Goal: Task Accomplishment & Management: Manage account settings

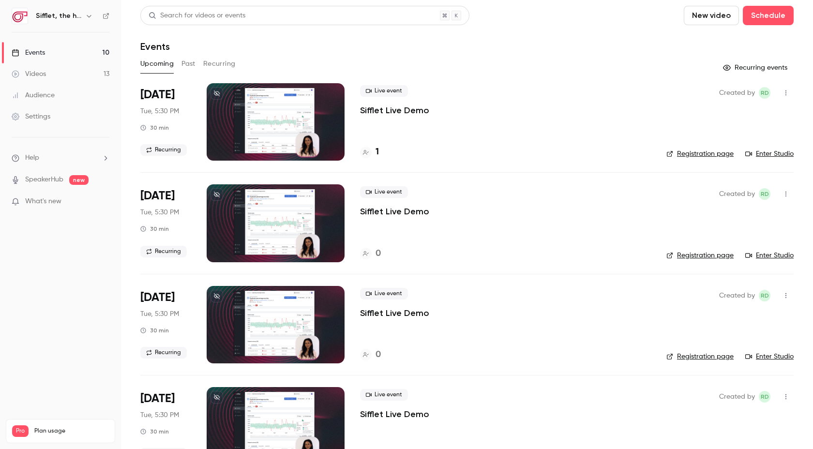
click at [394, 111] on p "Sifflet Live Demo" at bounding box center [394, 111] width 69 height 12
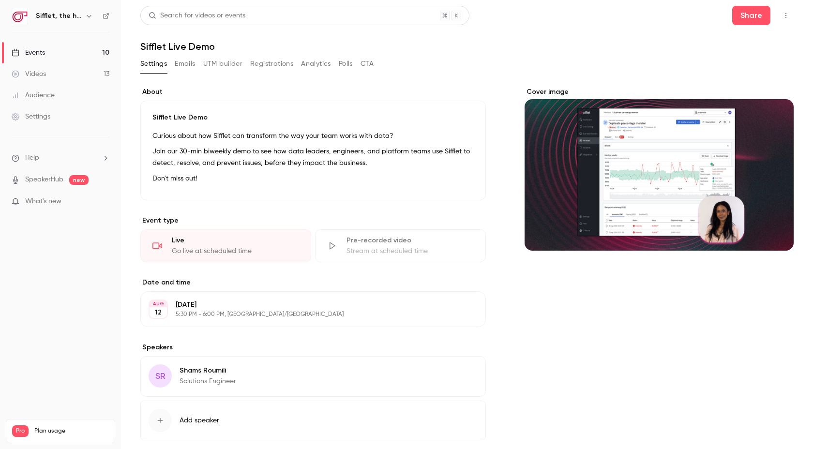
click at [175, 62] on div "Settings Emails UTM builder Registrations Analytics Polls CTA" at bounding box center [256, 63] width 233 height 15
click at [183, 64] on button "Emails" at bounding box center [185, 63] width 20 height 15
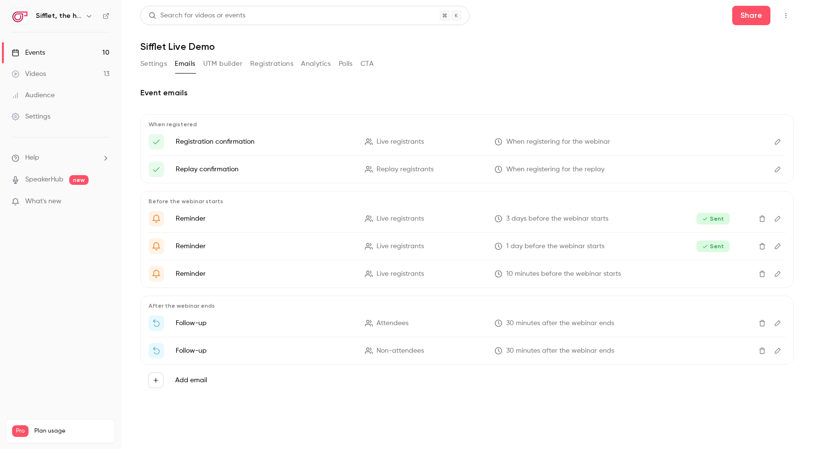
click at [225, 61] on button "UTM builder" at bounding box center [222, 63] width 39 height 15
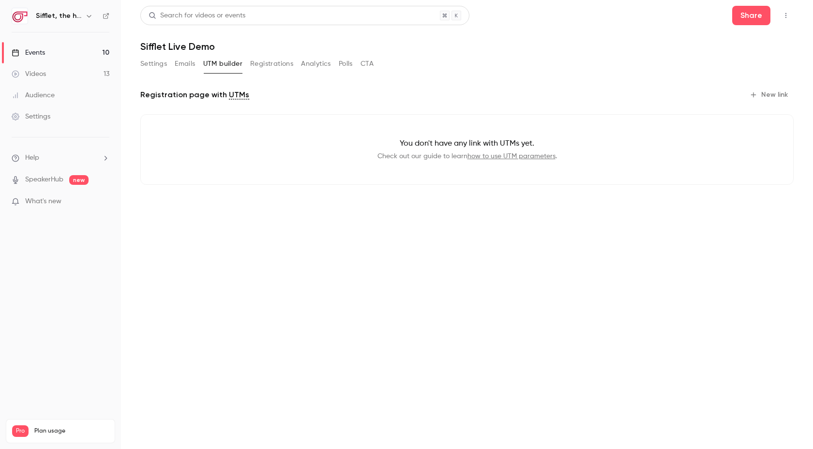
click at [268, 67] on button "Registrations" at bounding box center [271, 63] width 43 height 15
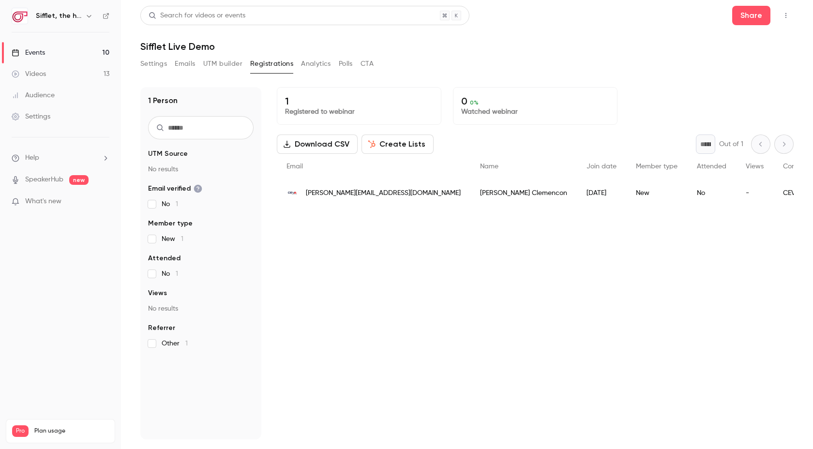
click at [321, 64] on button "Analytics" at bounding box center [316, 63] width 30 height 15
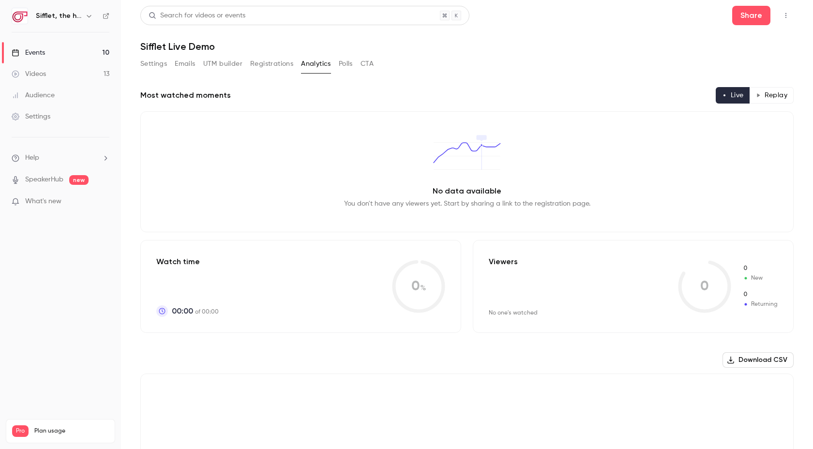
click at [344, 63] on button "Polls" at bounding box center [346, 63] width 14 height 15
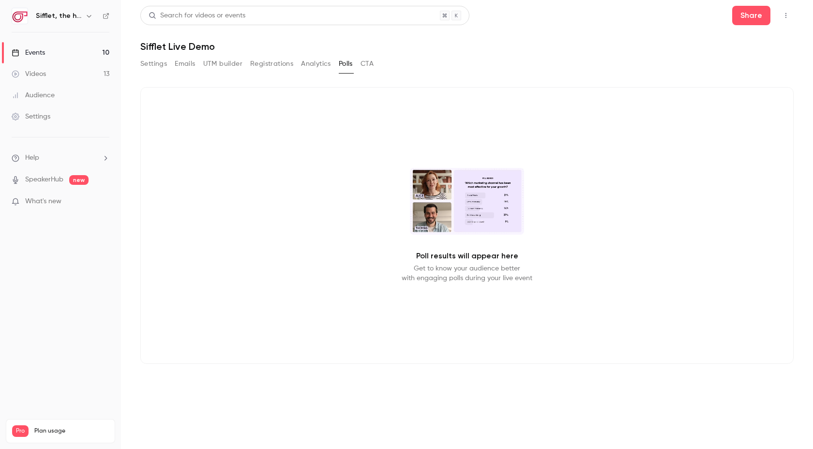
click at [378, 67] on div "Settings Emails UTM builder Registrations Analytics Polls CTA" at bounding box center [467, 65] width 654 height 19
click at [369, 61] on button "CTA" at bounding box center [367, 63] width 13 height 15
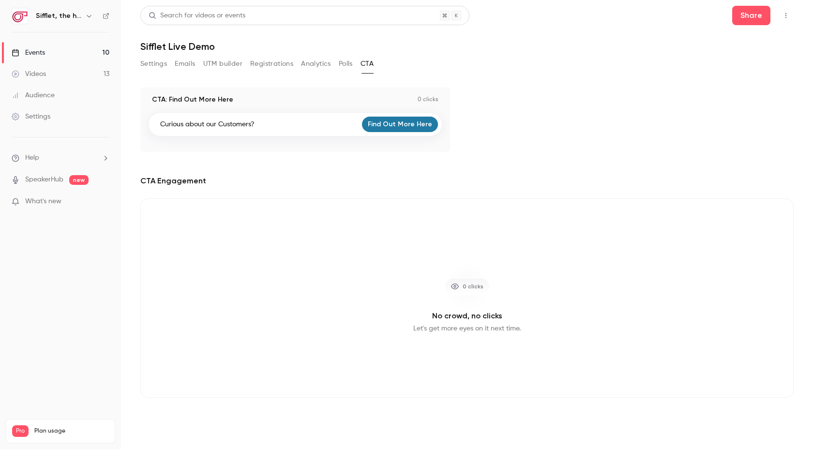
click at [156, 66] on button "Settings" at bounding box center [153, 63] width 27 height 15
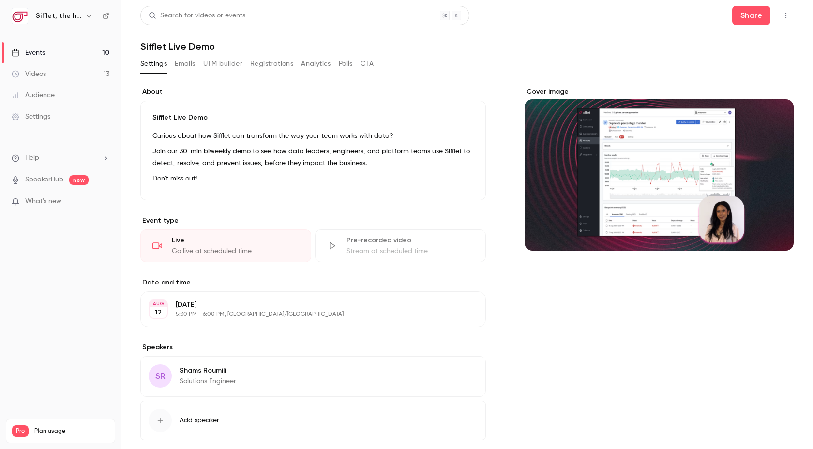
click at [193, 71] on button "Emails" at bounding box center [185, 63] width 20 height 15
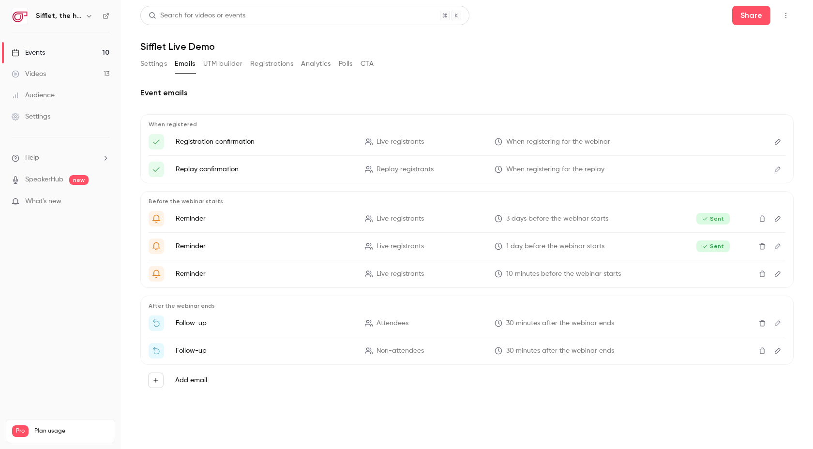
click at [218, 63] on button "UTM builder" at bounding box center [222, 63] width 39 height 15
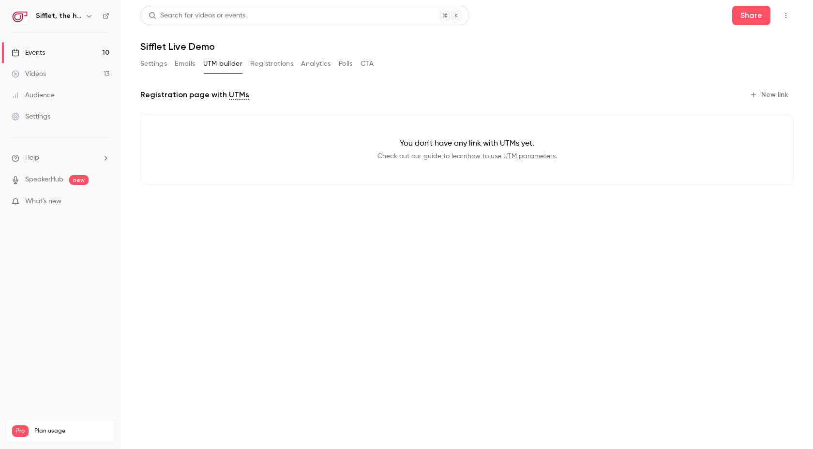
click at [277, 56] on button "Registrations" at bounding box center [271, 63] width 43 height 15
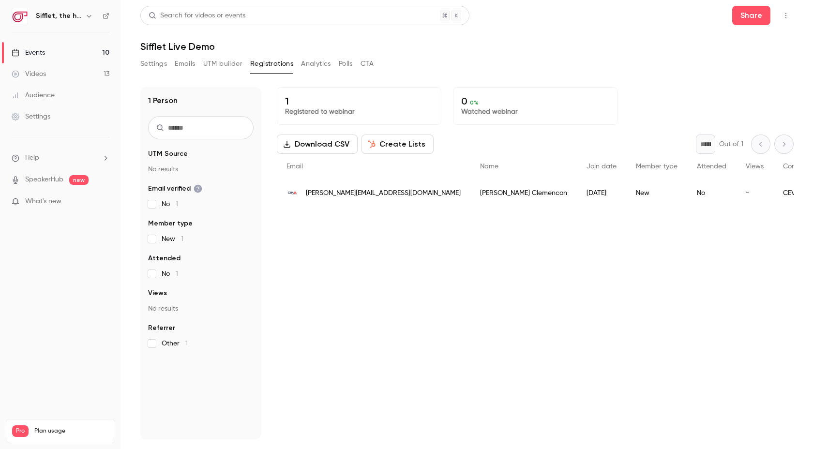
click at [81, 54] on link "Events 10" at bounding box center [60, 52] width 121 height 21
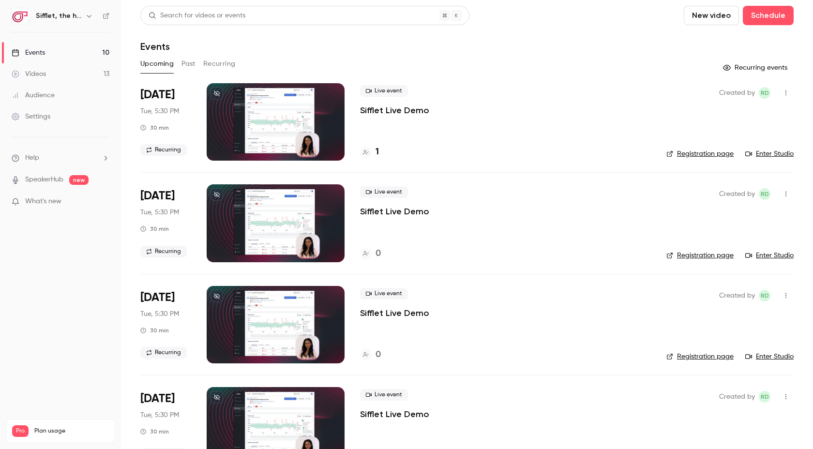
click at [185, 64] on button "Past" at bounding box center [189, 63] width 14 height 15
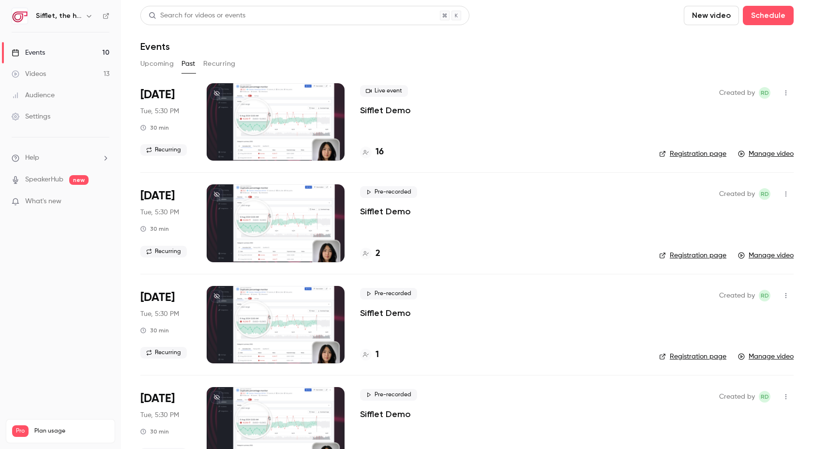
click at [745, 156] on link "Manage video" at bounding box center [766, 154] width 56 height 10
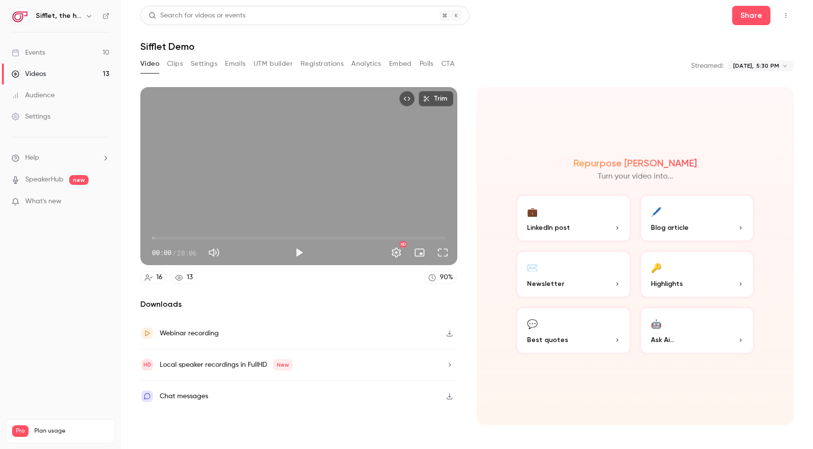
click at [179, 68] on button "Clips" at bounding box center [175, 63] width 16 height 15
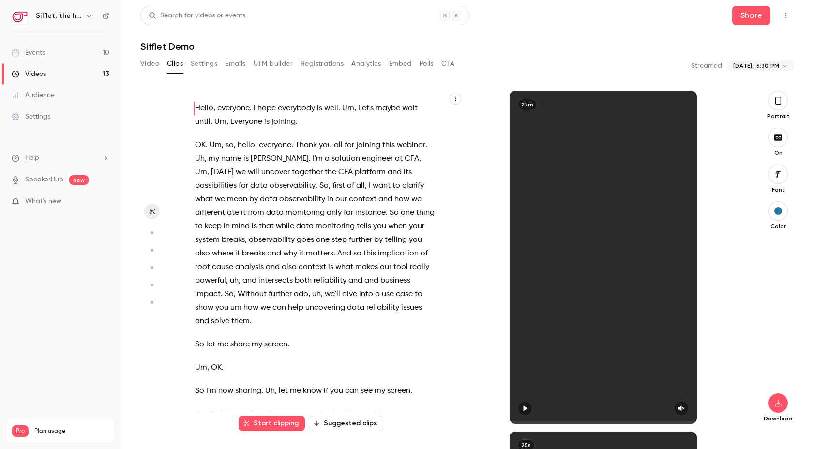
click at [206, 67] on button "Settings" at bounding box center [204, 63] width 27 height 15
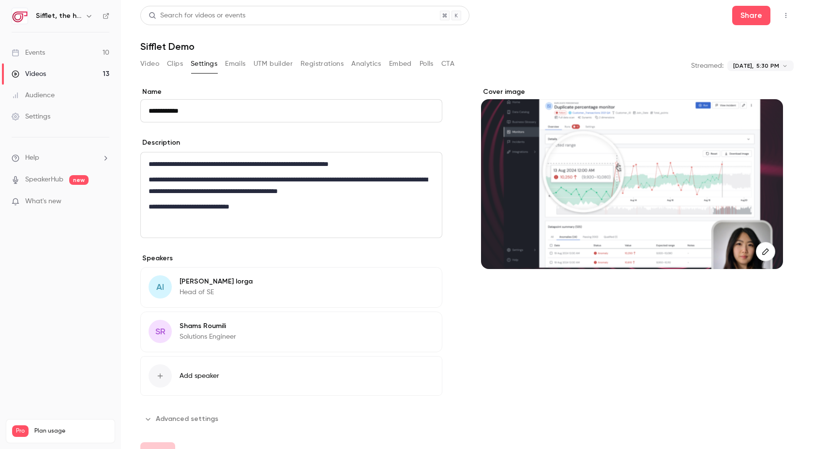
click at [236, 66] on button "Emails" at bounding box center [235, 63] width 20 height 15
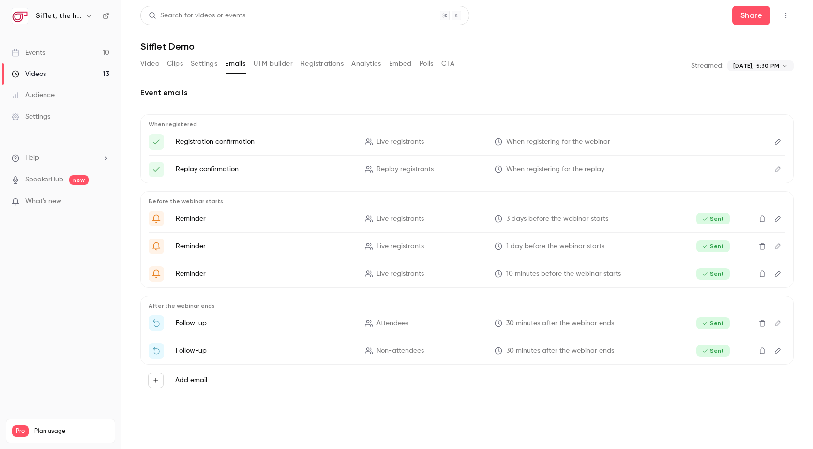
click at [203, 67] on button "Settings" at bounding box center [204, 63] width 27 height 15
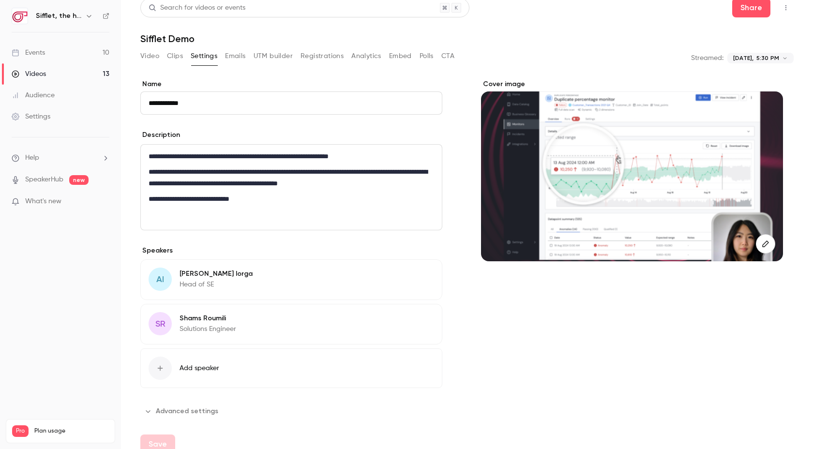
scroll to position [2, 0]
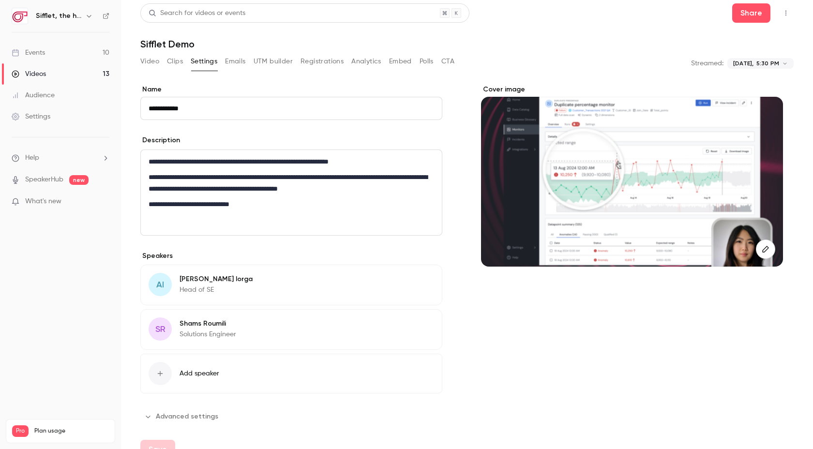
click at [280, 64] on button "UTM builder" at bounding box center [273, 61] width 39 height 15
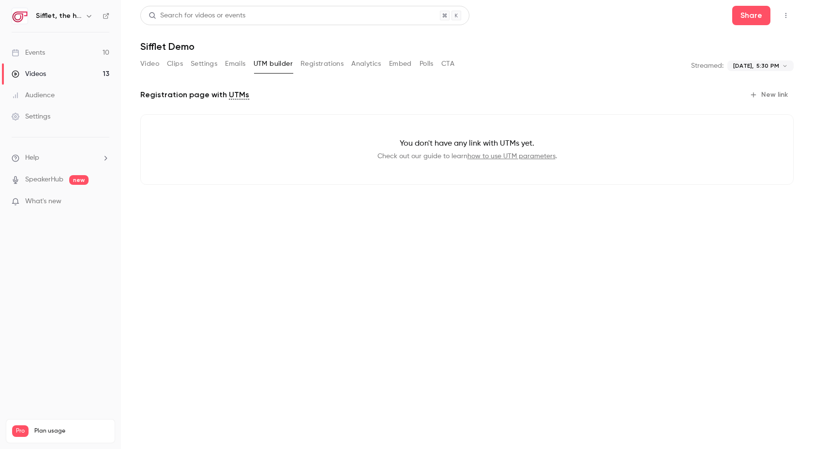
click at [91, 52] on link "Events 10" at bounding box center [60, 52] width 121 height 21
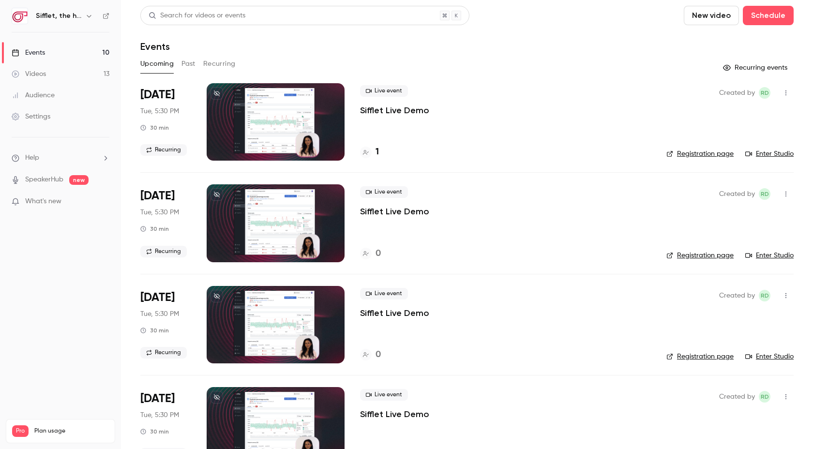
click at [191, 59] on button "Past" at bounding box center [189, 63] width 14 height 15
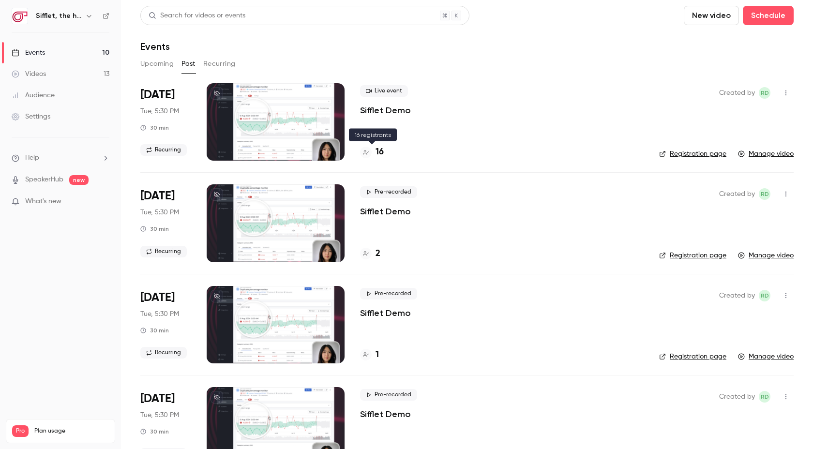
click at [372, 155] on div "16" at bounding box center [372, 152] width 24 height 13
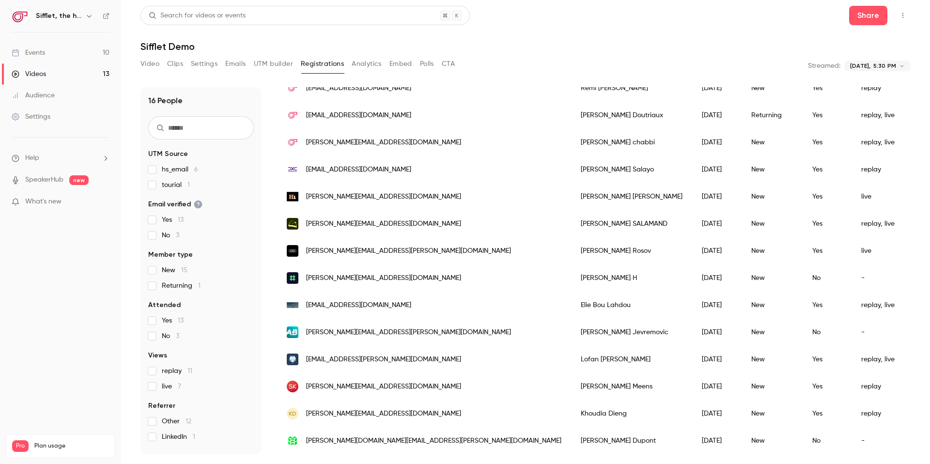
scroll to position [159, 0]
click at [85, 56] on link "Events 10" at bounding box center [60, 52] width 121 height 21
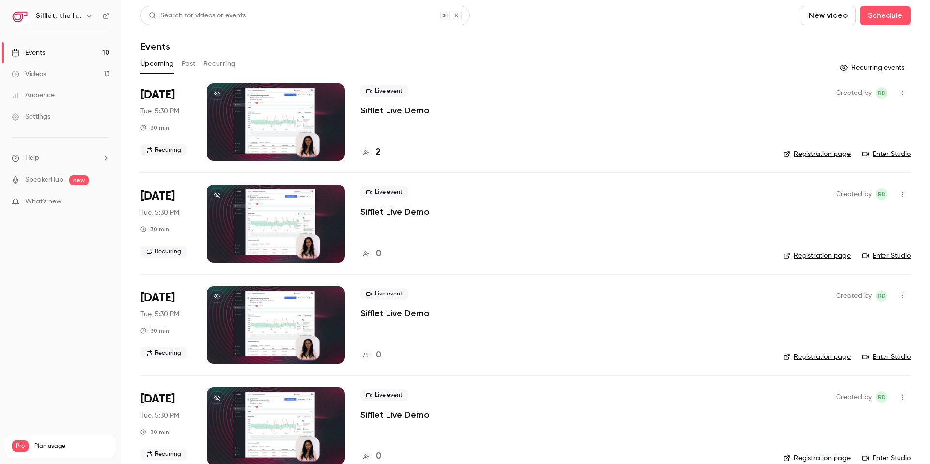
click at [379, 155] on h4 "2" at bounding box center [378, 152] width 5 height 13
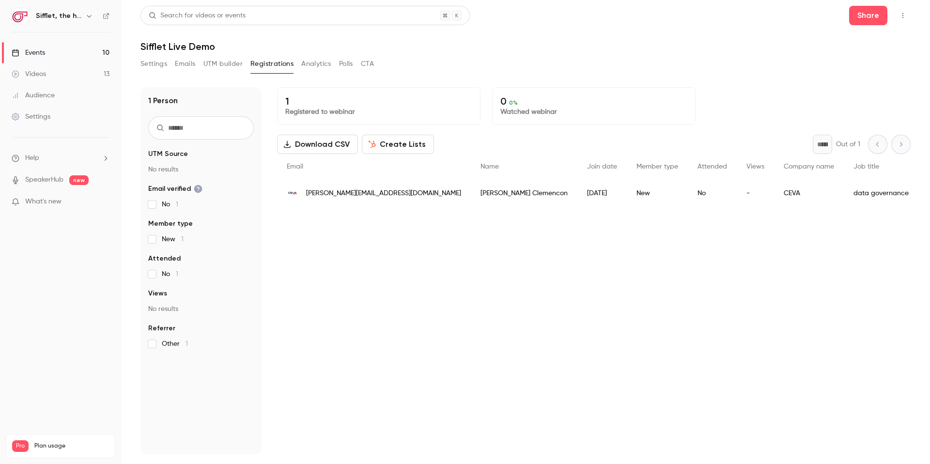
click at [290, 63] on button "Registrations" at bounding box center [271, 63] width 43 height 15
click at [316, 66] on button "Analytics" at bounding box center [316, 63] width 30 height 15
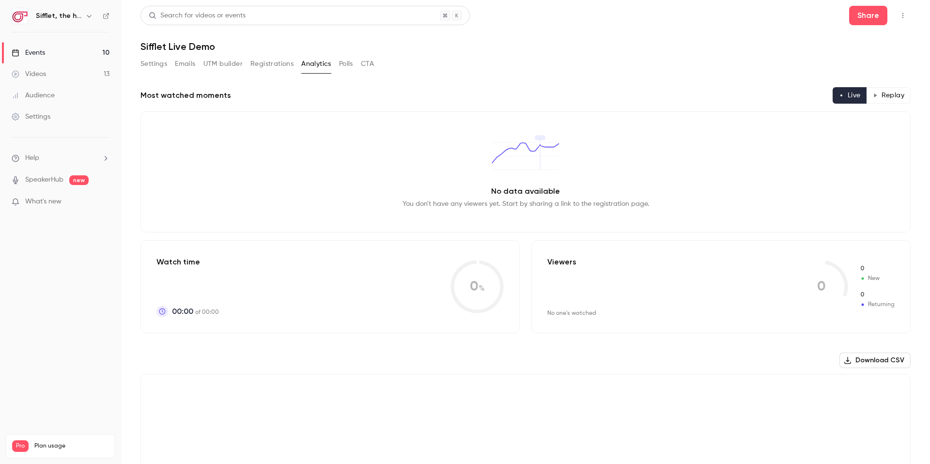
click at [293, 64] on div "Settings Emails UTM builder Registrations Analytics Polls CTA" at bounding box center [256, 63] width 233 height 15
click at [293, 64] on button "Registrations" at bounding box center [271, 63] width 43 height 15
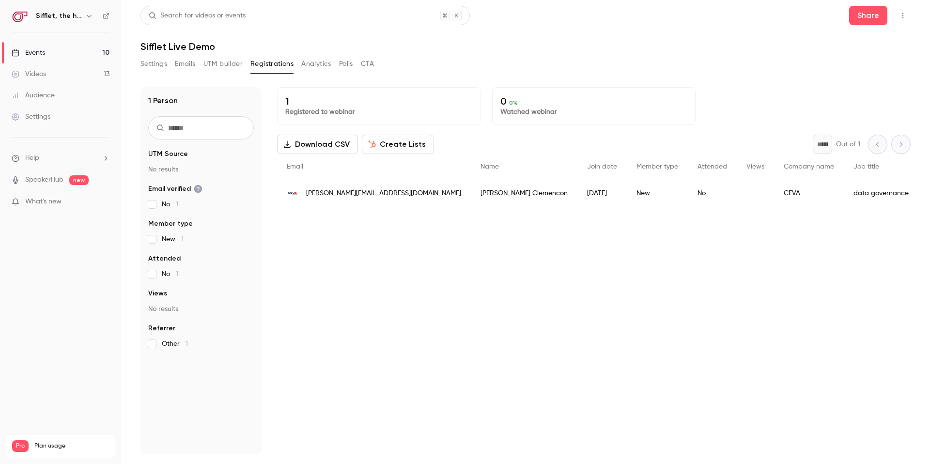
click at [284, 74] on div "Settings Emails UTM builder Registrations Analytics Polls CTA" at bounding box center [256, 65] width 233 height 19
click at [283, 62] on button "Registrations" at bounding box center [271, 63] width 43 height 15
click at [325, 68] on button "Analytics" at bounding box center [316, 63] width 30 height 15
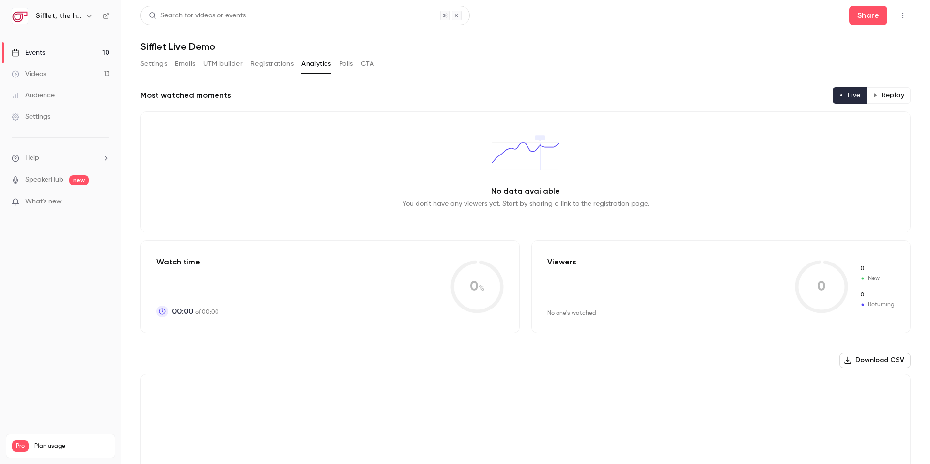
click at [342, 65] on button "Polls" at bounding box center [346, 63] width 14 height 15
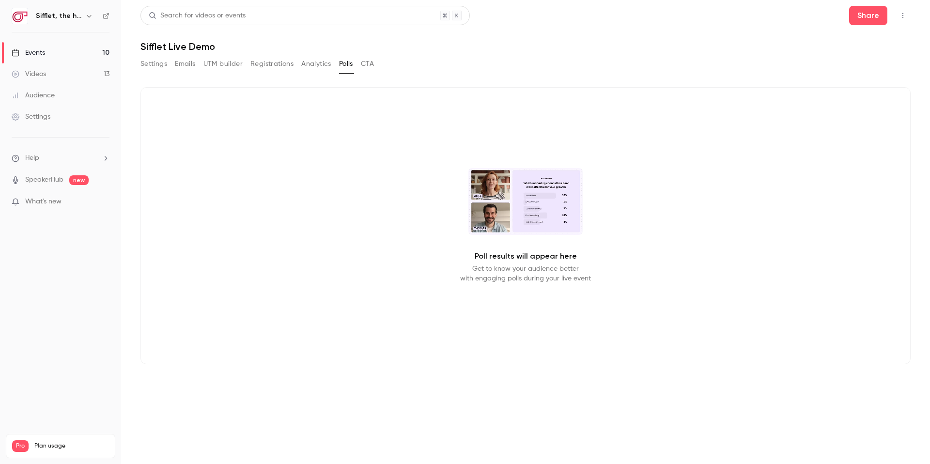
click at [374, 67] on button "CTA" at bounding box center [367, 63] width 13 height 15
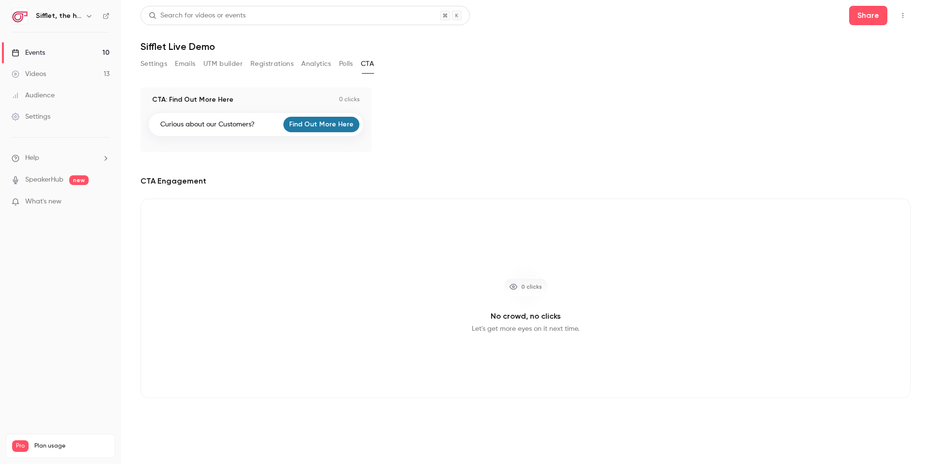
click at [293, 62] on button "Registrations" at bounding box center [271, 63] width 43 height 15
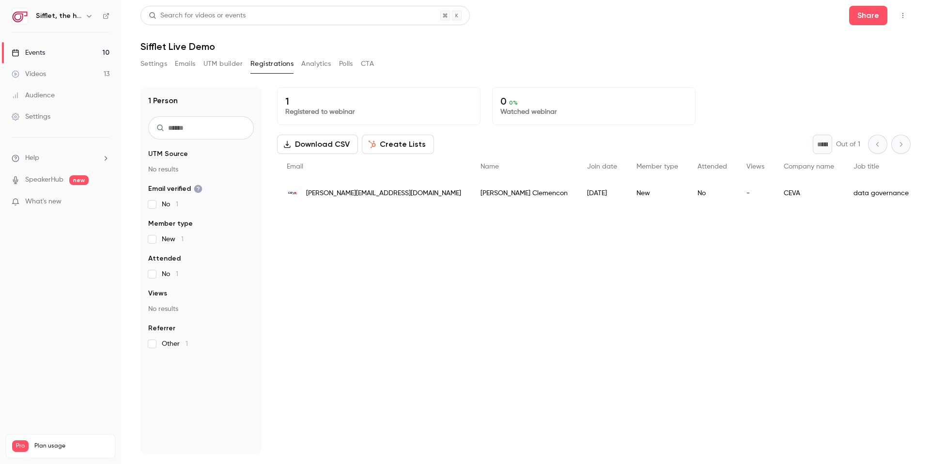
click at [813, 19] on button "button" at bounding box center [902, 15] width 15 height 15
click at [311, 231] on div at bounding box center [465, 232] width 930 height 464
